Goal: Communication & Community: Answer question/provide support

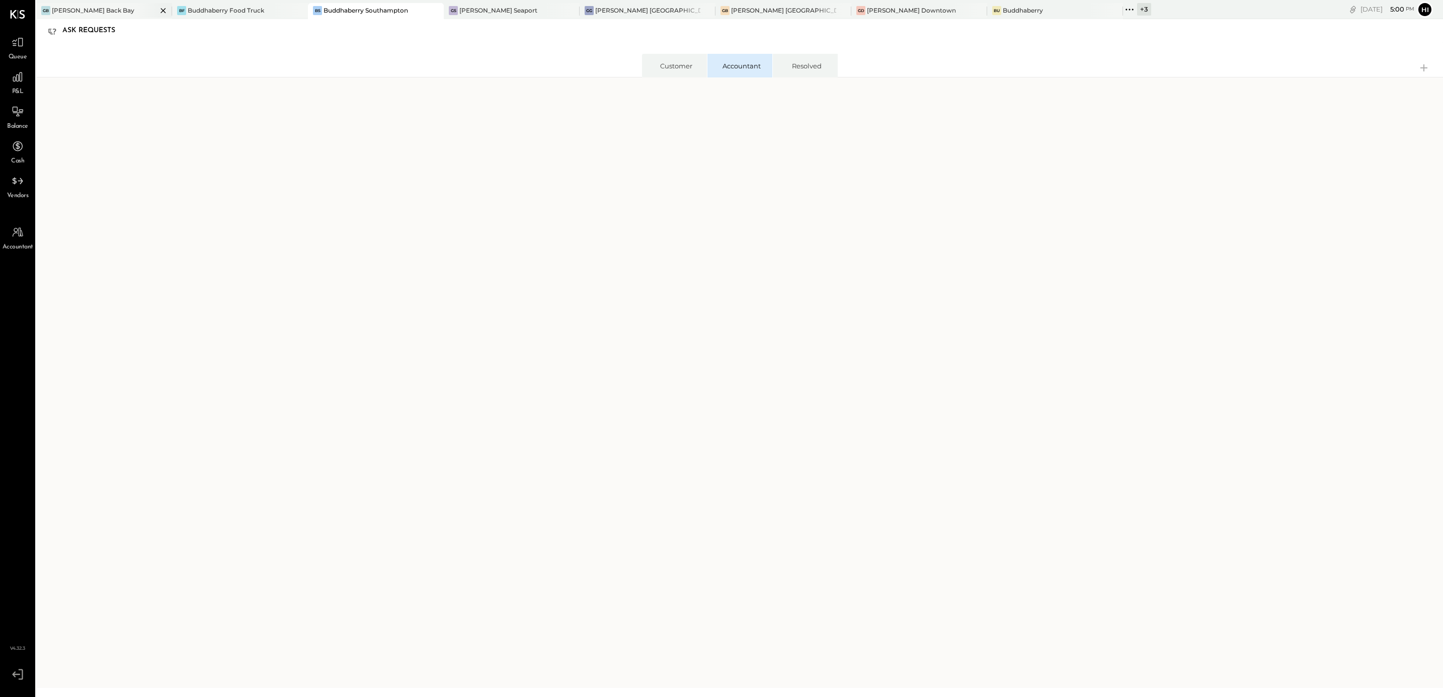
click at [85, 8] on div "[PERSON_NAME] Back Bay" at bounding box center [93, 10] width 82 height 9
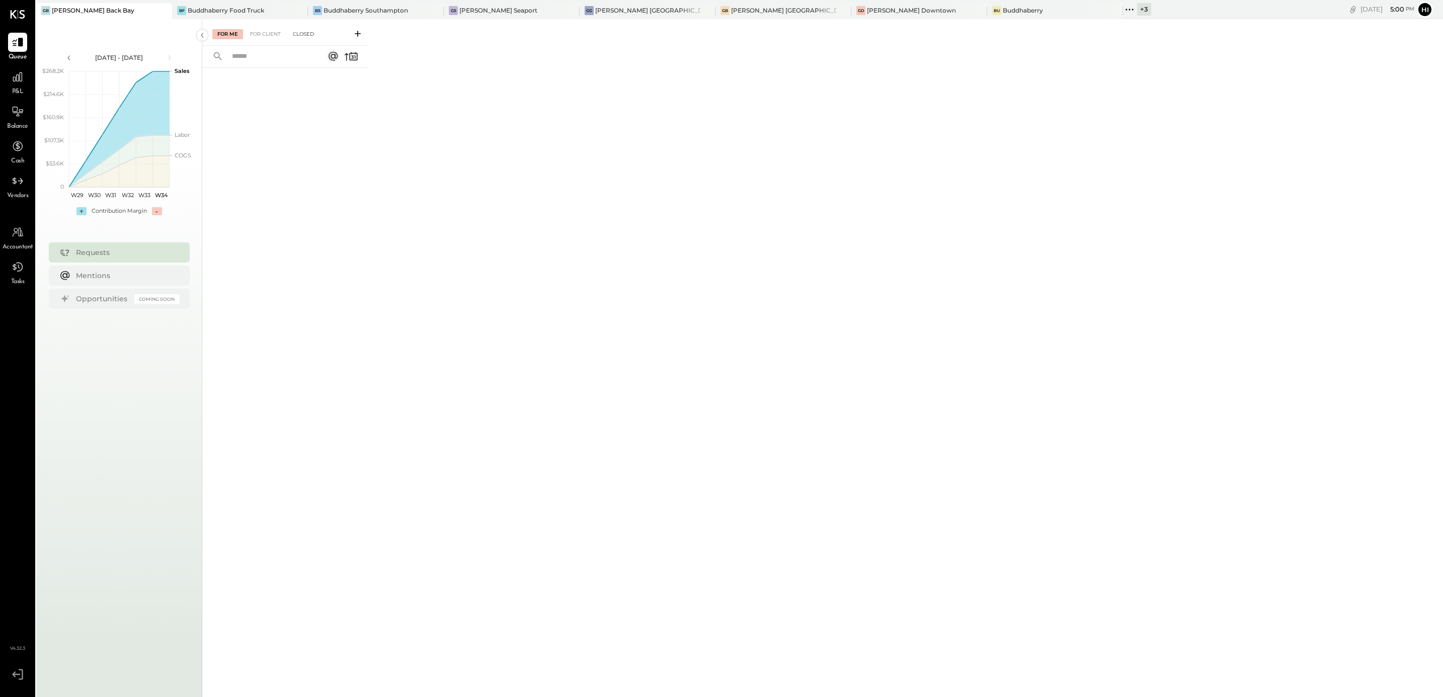
click at [305, 32] on div "Closed" at bounding box center [303, 34] width 31 height 10
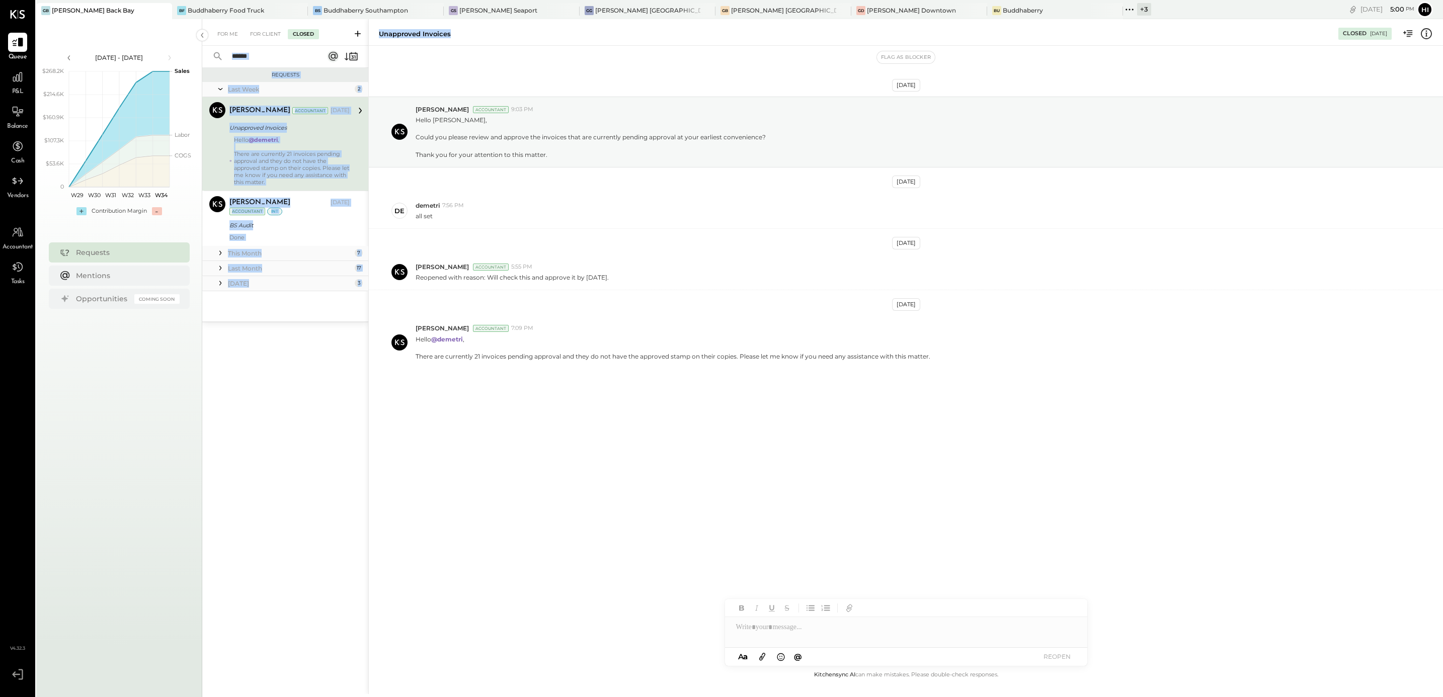
drag, startPoint x: 457, startPoint y: 38, endPoint x: 362, endPoint y: 41, distance: 95.1
click at [362, 41] on div "For Me For Client Closed Requests Last Week 2 [PERSON_NAME] Accountant [PERSON_…" at bounding box center [822, 356] width 1240 height 675
drag, startPoint x: 362, startPoint y: 41, endPoint x: 549, endPoint y: 32, distance: 187.3
click at [549, 32] on div "Unapproved Invoices" at bounding box center [853, 34] width 949 height 10
drag, startPoint x: 462, startPoint y: 35, endPoint x: 373, endPoint y: 40, distance: 88.6
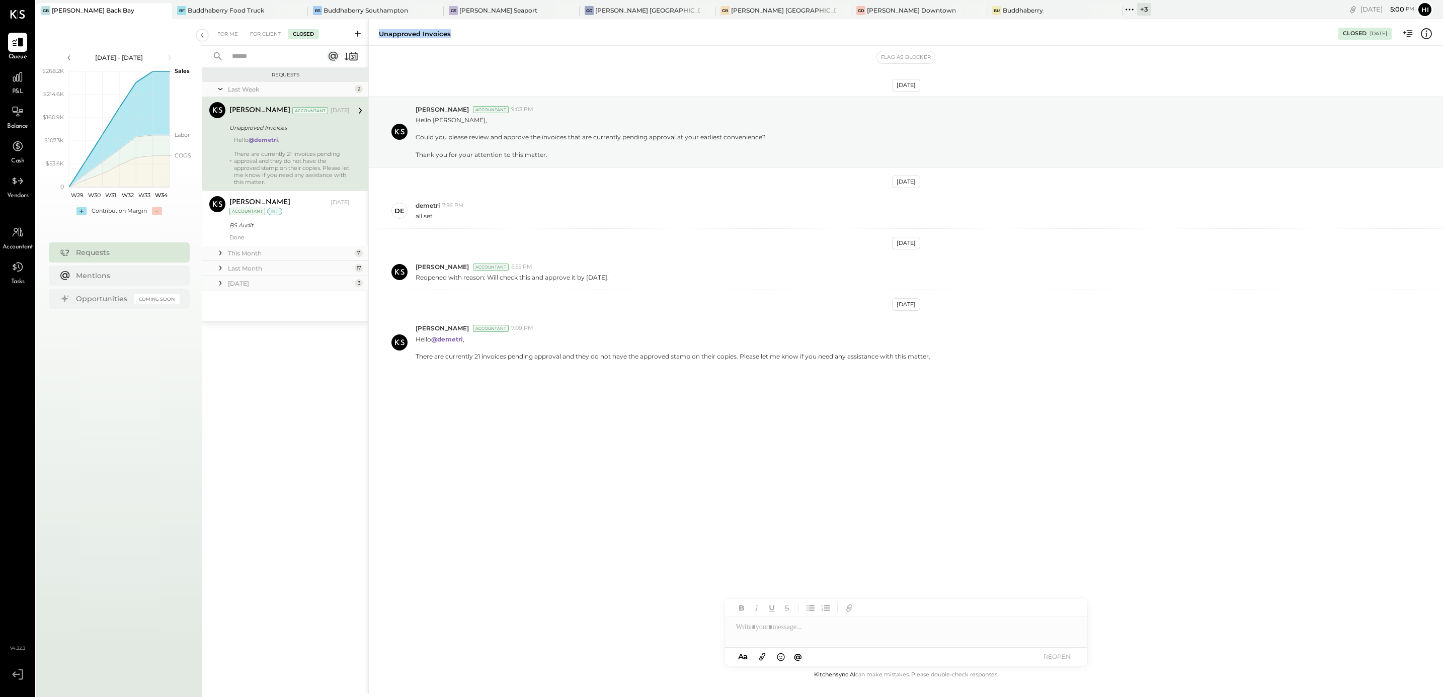
click at [373, 40] on div "Unapproved Invoices Closed [DATE]" at bounding box center [906, 32] width 1074 height 20
copy div "Unapproved Invoices"
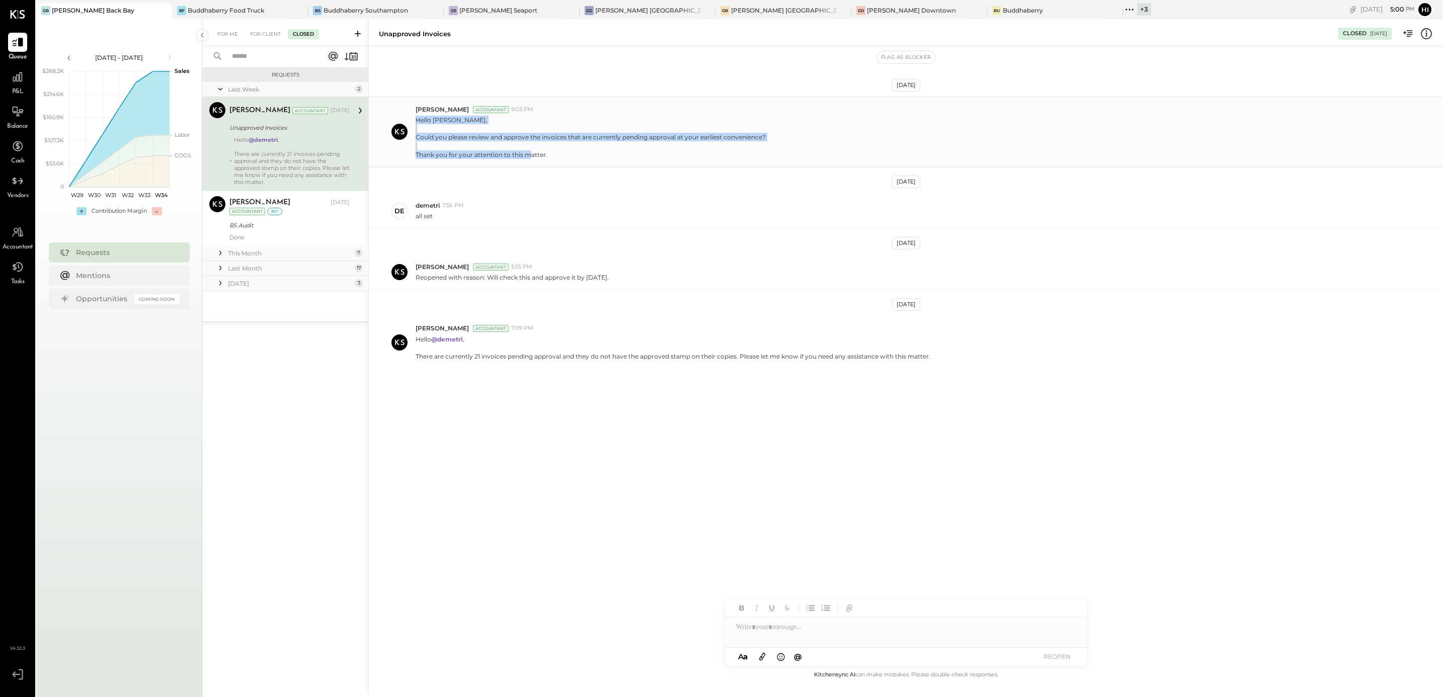
drag, startPoint x: 416, startPoint y: 120, endPoint x: 577, endPoint y: 156, distance: 164.5
click at [577, 156] on p "Hello [PERSON_NAME], Could you please review and approve the invoices that are …" at bounding box center [590, 137] width 350 height 43
copy p "Hello [PERSON_NAME], Could you please review and approve the invoices that are …"
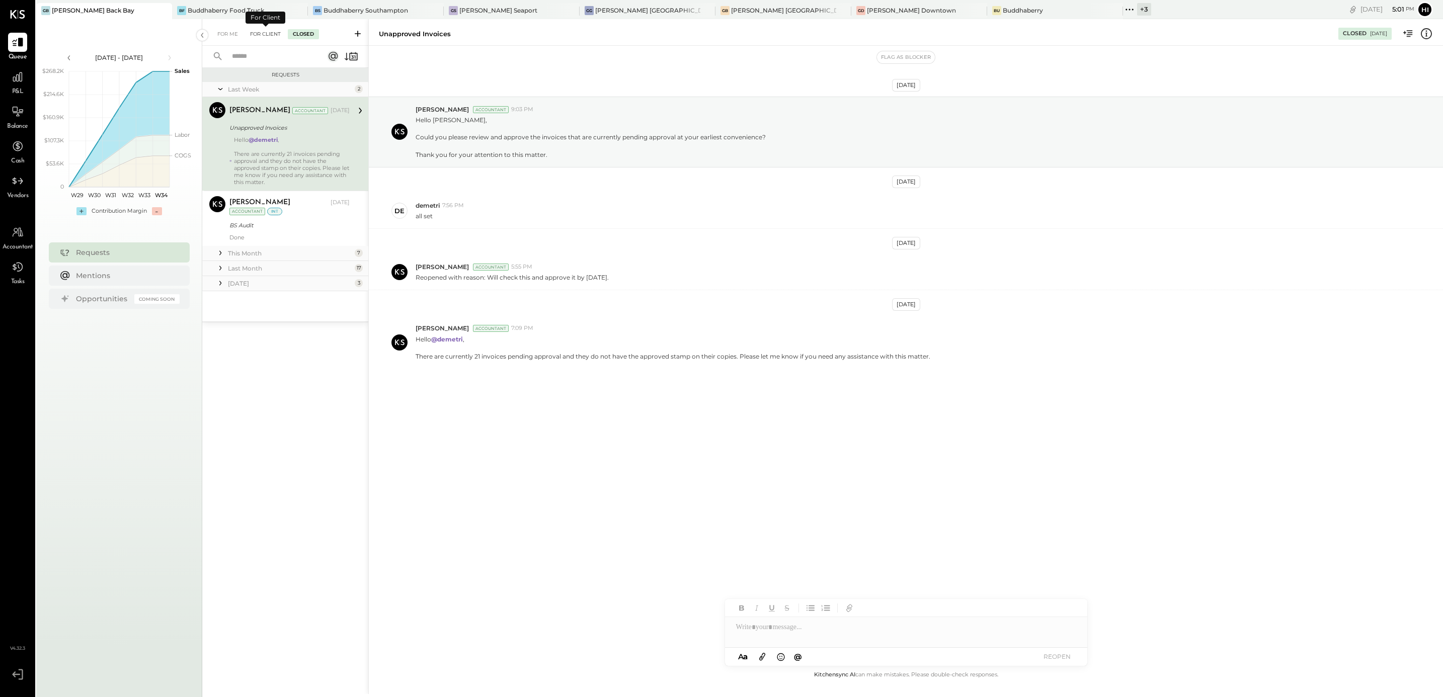
click at [259, 37] on div "For Client" at bounding box center [265, 34] width 41 height 10
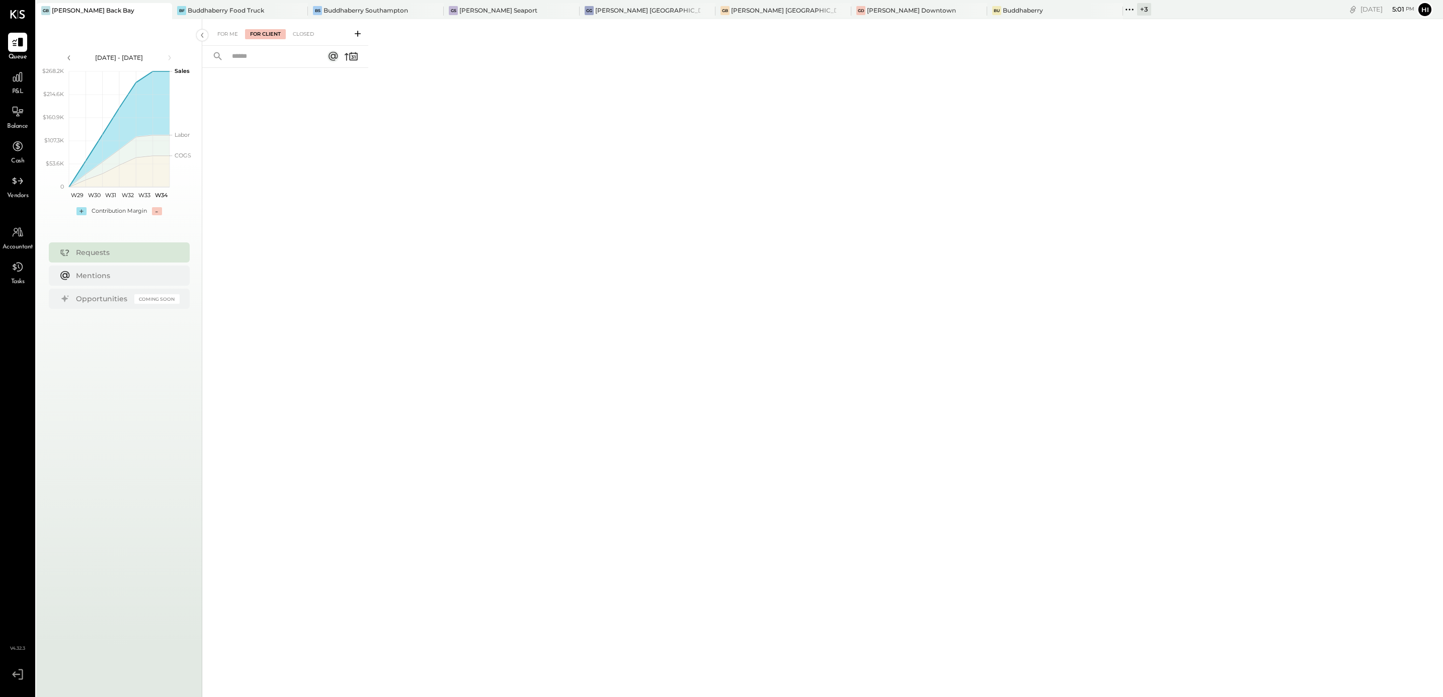
click at [361, 34] on icon at bounding box center [358, 34] width 10 height 10
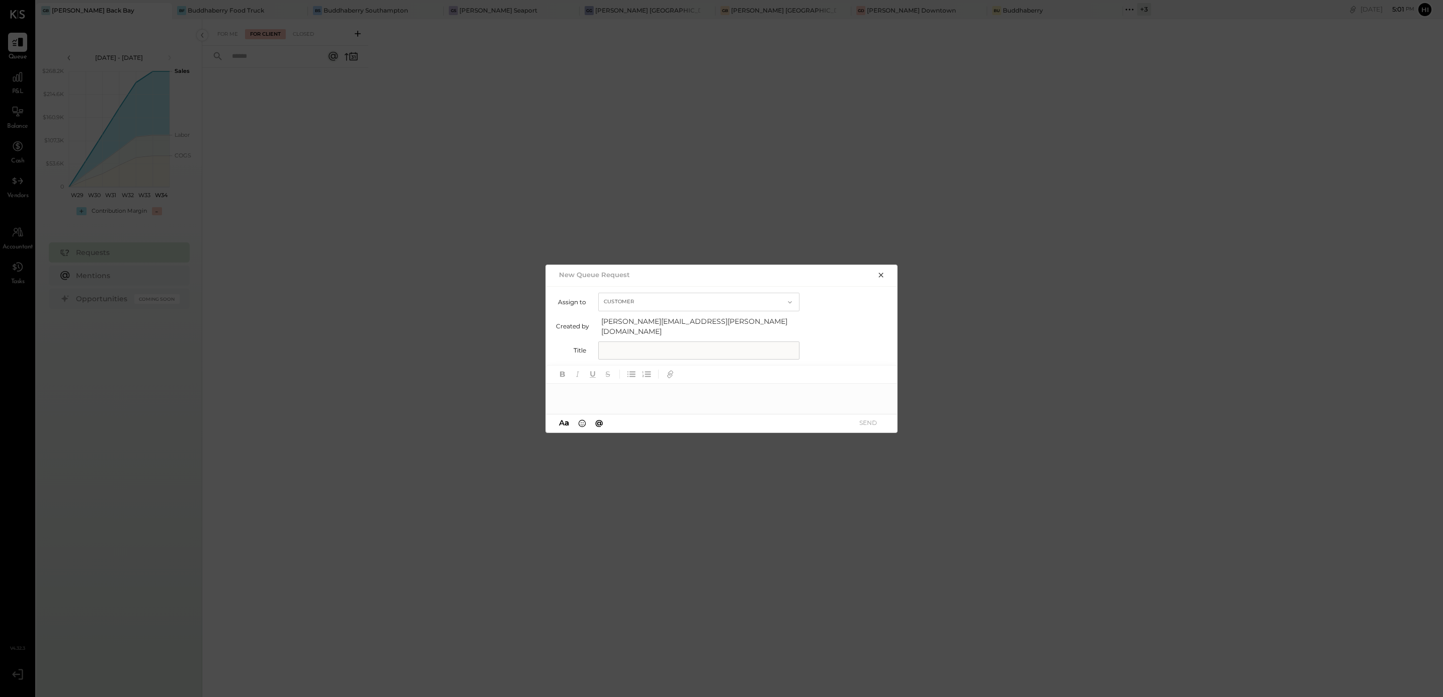
click at [640, 349] on input "text" at bounding box center [698, 351] width 201 height 18
click at [559, 394] on div at bounding box center [722, 394] width 352 height 20
paste div
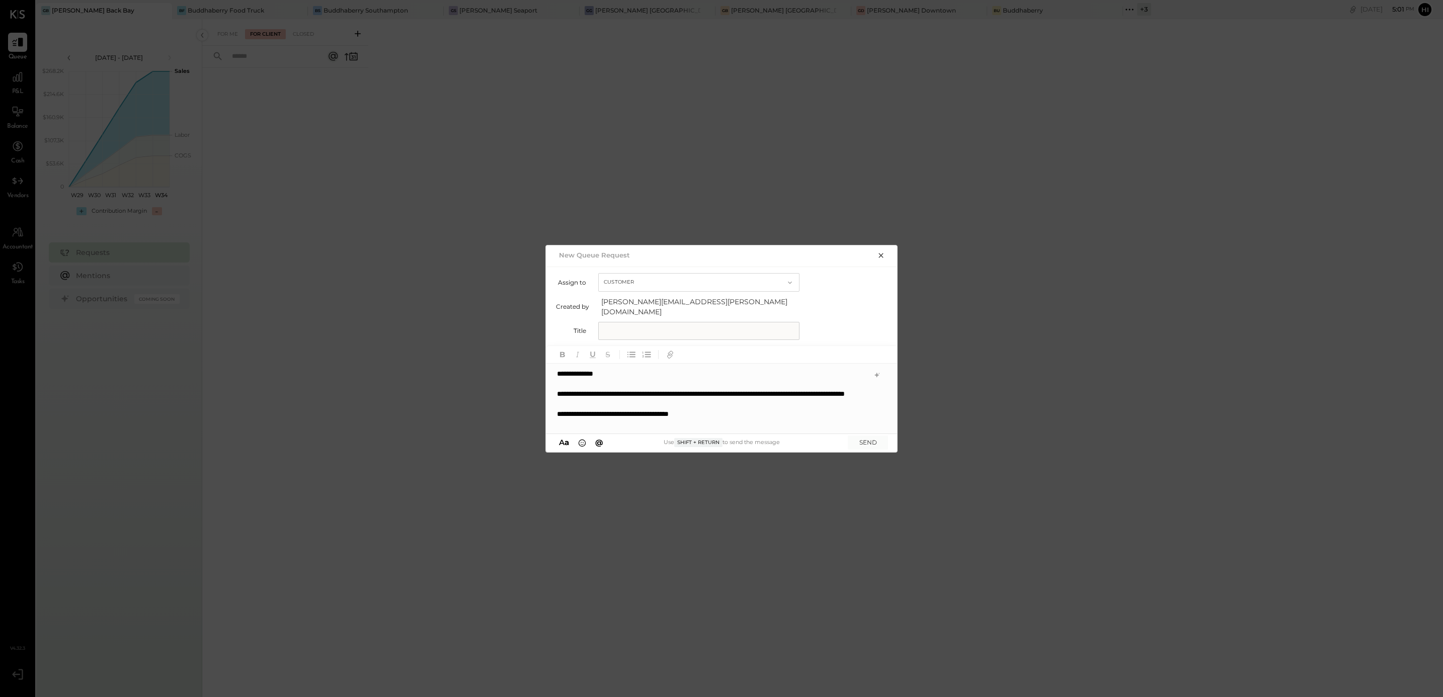
click at [622, 326] on input "text" at bounding box center [698, 331] width 201 height 18
paste input "**********"
type input "**********"
click at [873, 438] on button "SEND" at bounding box center [868, 443] width 40 height 14
